Goal: Task Accomplishment & Management: Complete application form

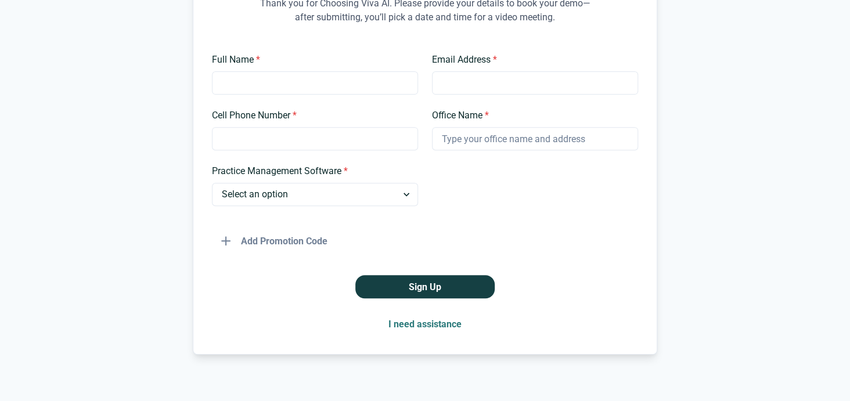
scroll to position [177, 0]
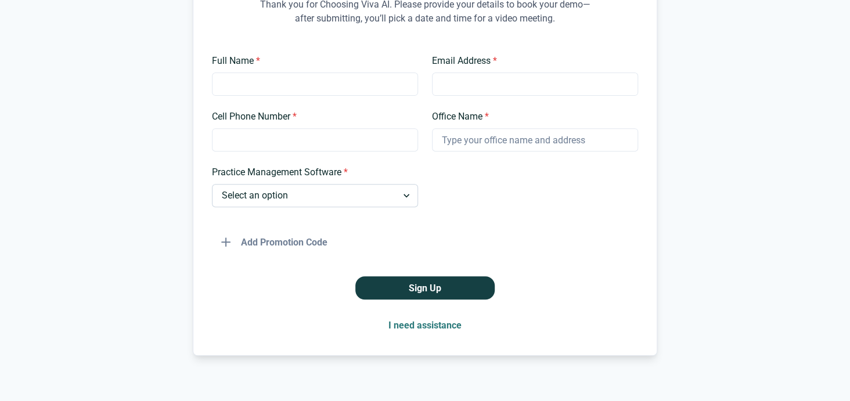
click at [344, 198] on select "Select an option Dentrix Open Dental EagleSoft Denticon Other" at bounding box center [315, 195] width 206 height 23
select select "Dentrix"
click at [212, 184] on select "Select an option Dentrix Open Dental EagleSoft Denticon Other" at bounding box center [315, 195] width 206 height 23
click at [329, 200] on select "Select an option Dentrix Open Dental EagleSoft Denticon Other" at bounding box center [315, 195] width 206 height 23
click at [212, 184] on select "Select an option Dentrix Open Dental EagleSoft Denticon Other" at bounding box center [315, 195] width 206 height 23
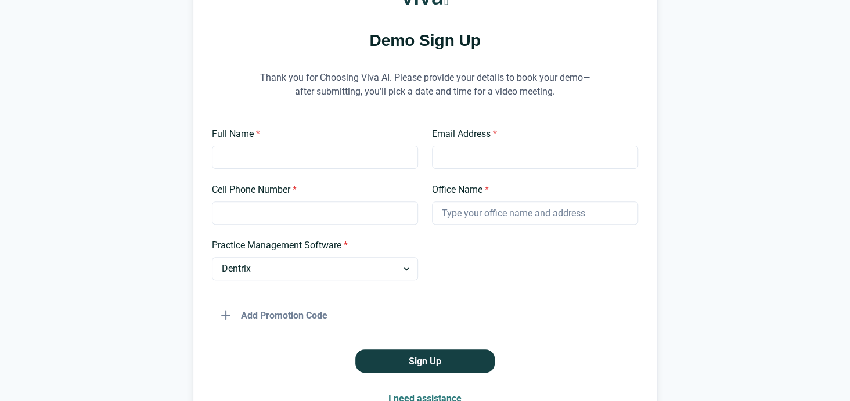
scroll to position [0, 0]
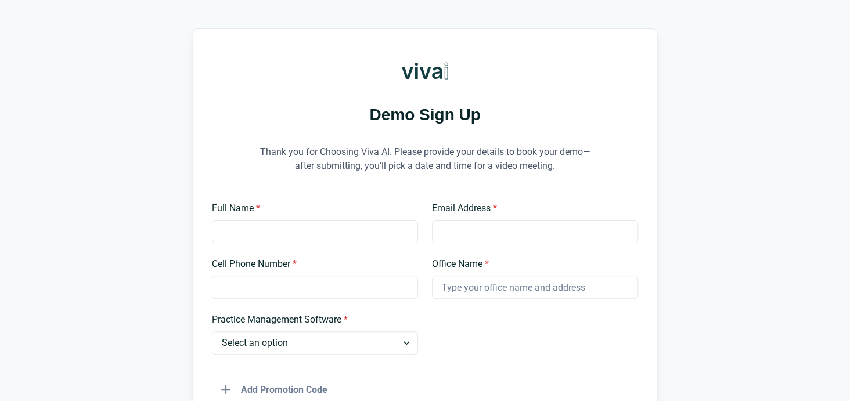
scroll to position [29, 0]
